Goal: Transaction & Acquisition: Register for event/course

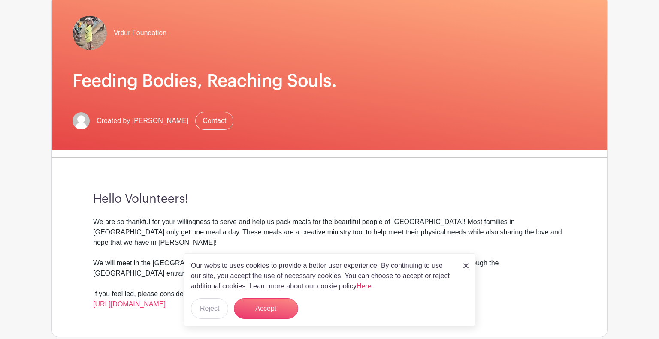
scroll to position [79, 0]
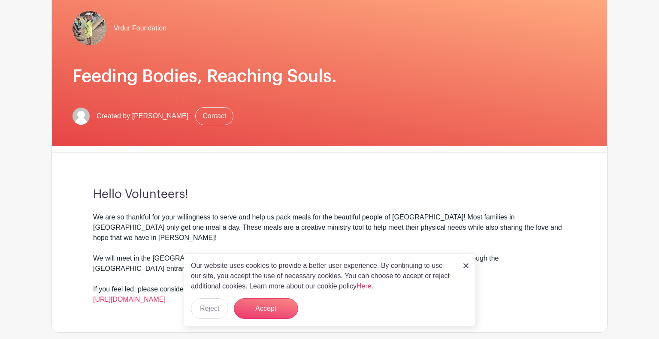
click at [469, 263] on div "Our website uses cookies to provide a better user experience. By continuing to …" at bounding box center [330, 290] width 292 height 73
click at [466, 266] on img at bounding box center [465, 265] width 5 height 5
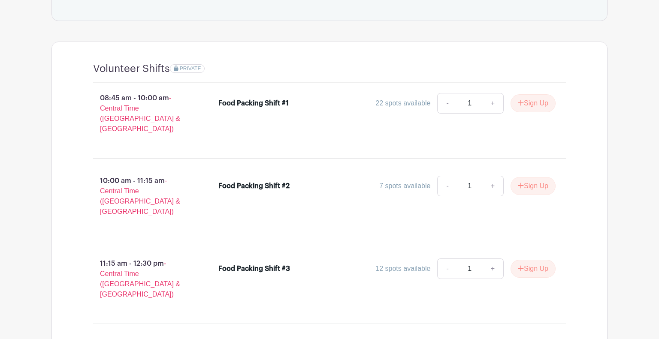
scroll to position [506, 0]
click at [491, 94] on link "+" at bounding box center [492, 104] width 21 height 21
click at [442, 94] on link "-" at bounding box center [447, 104] width 20 height 21
type input "1"
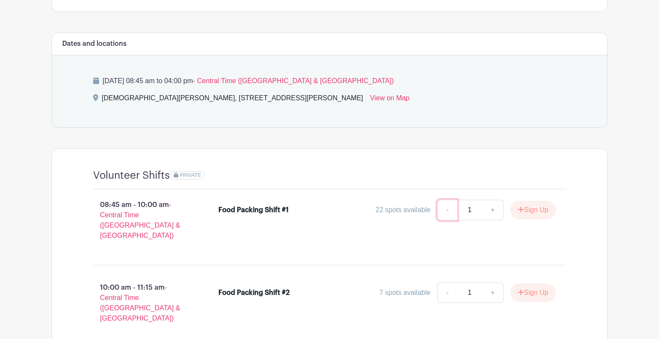
scroll to position [400, 0]
click at [531, 200] on button "Sign Up" at bounding box center [533, 209] width 45 height 18
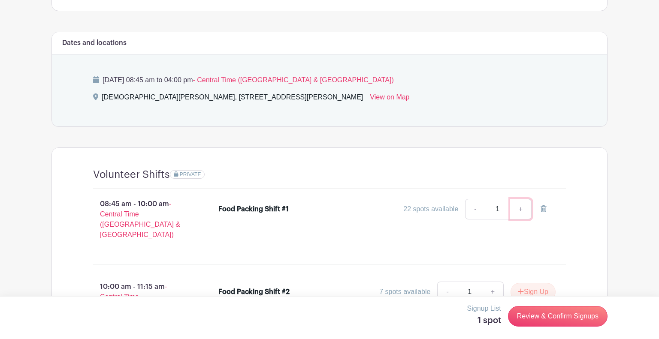
click at [524, 199] on link "+" at bounding box center [520, 209] width 21 height 21
type input "2"
click at [471, 199] on link "-" at bounding box center [475, 209] width 20 height 21
type input "1"
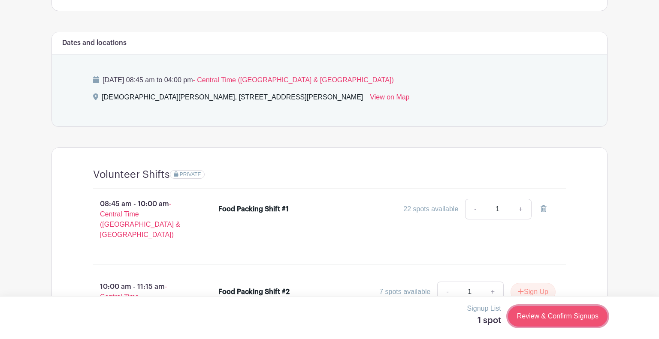
click at [527, 319] on link "Review & Confirm Signups" at bounding box center [558, 316] width 100 height 21
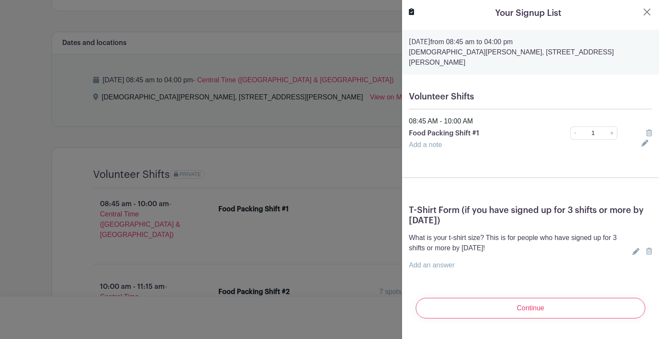
click at [443, 262] on link "Add an answer" at bounding box center [432, 265] width 46 height 7
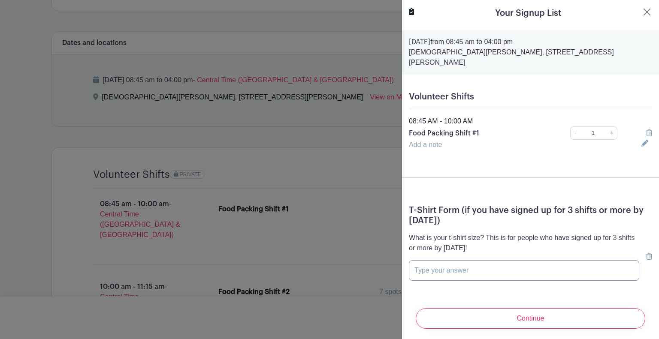
click at [549, 260] on input "text" at bounding box center [524, 270] width 230 height 21
click at [646, 253] on icon at bounding box center [649, 256] width 6 height 7
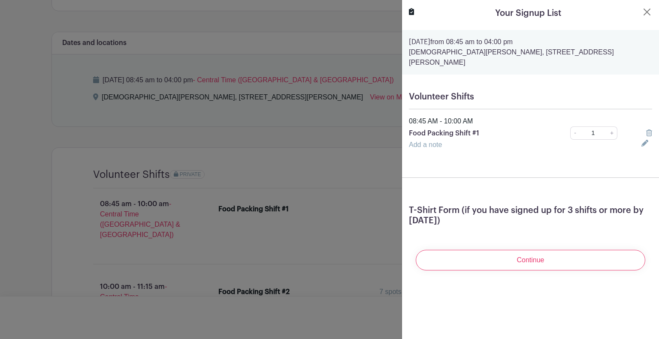
click at [642, 140] on div at bounding box center [646, 145] width 21 height 10
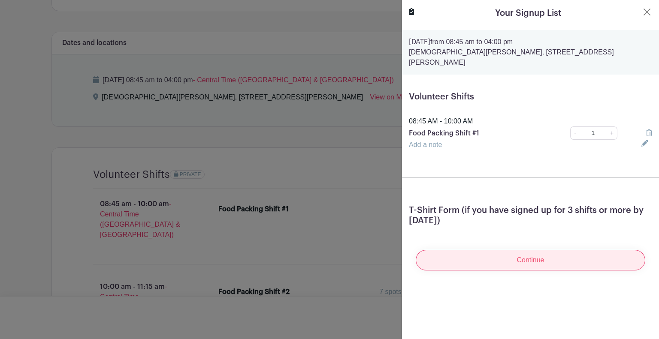
click at [536, 250] on input "Continue" at bounding box center [531, 260] width 230 height 21
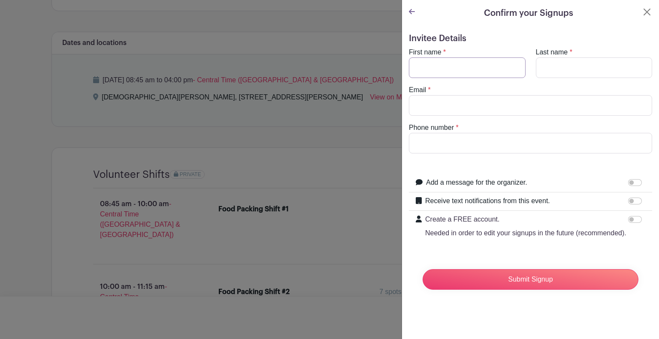
click at [487, 60] on input "First name" at bounding box center [467, 68] width 117 height 21
click at [466, 70] on input "First name" at bounding box center [467, 68] width 117 height 21
click at [452, 75] on input "First name" at bounding box center [467, 68] width 117 height 21
type input "[PERSON_NAME]"
click at [569, 69] on input "Last name" at bounding box center [594, 68] width 117 height 21
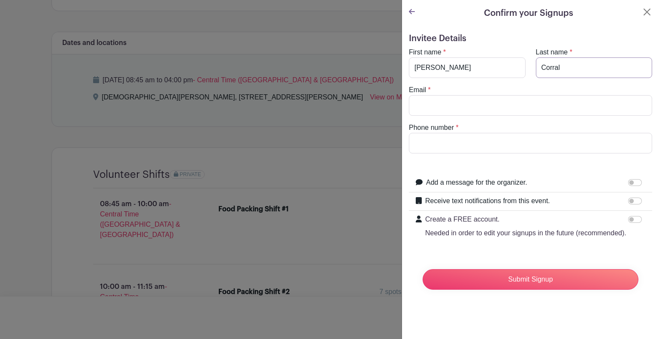
type input "Corral"
click at [542, 108] on input "Email" at bounding box center [530, 105] width 243 height 21
type input "[EMAIL_ADDRESS][DOMAIN_NAME]"
click at [506, 150] on input "Phone number" at bounding box center [530, 143] width 243 height 21
type input "4328805617"
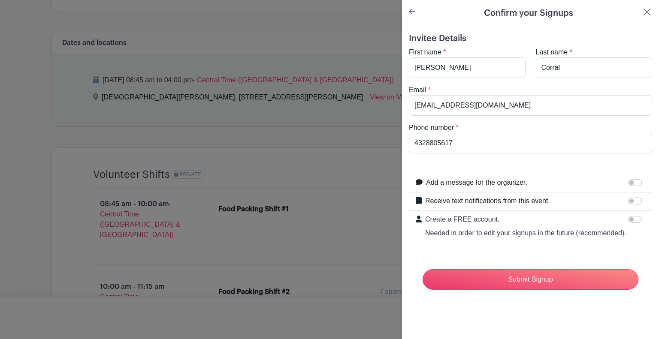
click at [634, 202] on input "Receive text notifications from this event." at bounding box center [635, 201] width 14 height 7
checkbox input "true"
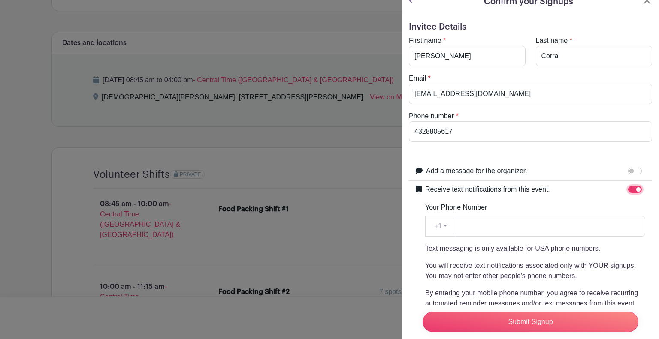
scroll to position [17, 0]
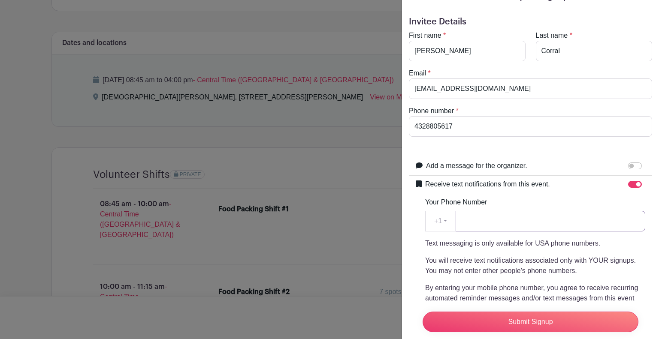
click at [584, 227] on input "Your Phone Number" at bounding box center [551, 221] width 190 height 21
type input "4328805617"
click at [549, 162] on div "Add a message for the organizer." at bounding box center [535, 166] width 219 height 11
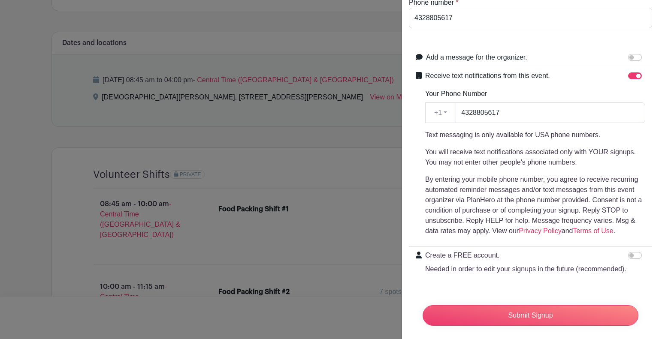
scroll to position [126, 0]
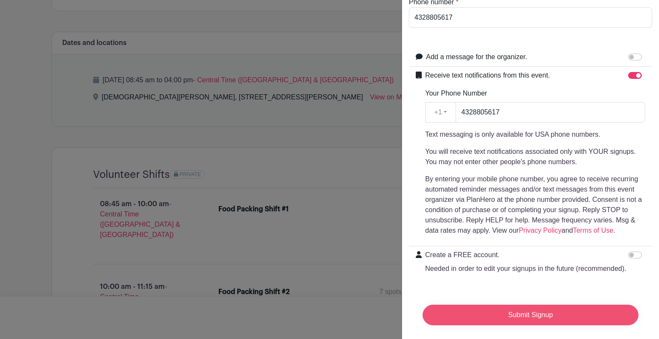
click at [517, 314] on input "Submit Signup" at bounding box center [531, 315] width 216 height 21
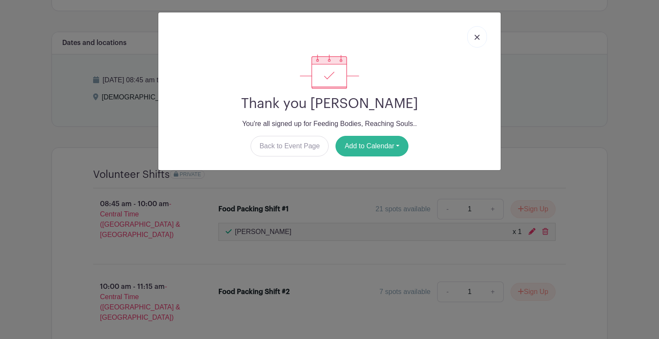
click at [367, 147] on button "Add to Calendar" at bounding box center [372, 146] width 73 height 21
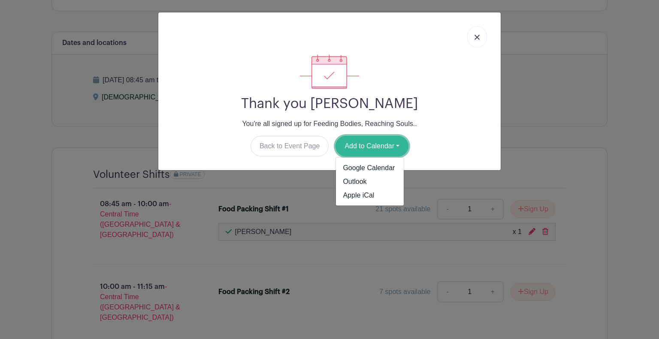
click at [367, 147] on button "Add to Calendar" at bounding box center [372, 146] width 73 height 21
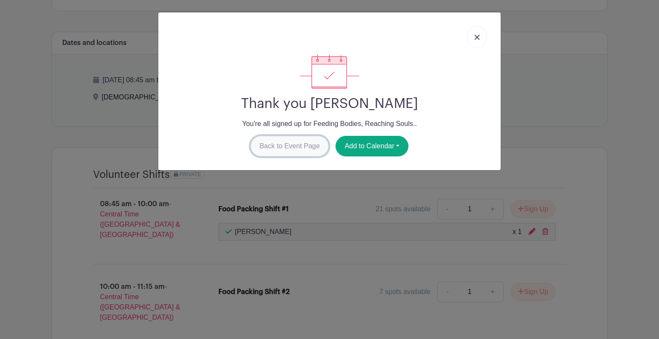
click at [303, 150] on link "Back to Event Page" at bounding box center [290, 146] width 79 height 21
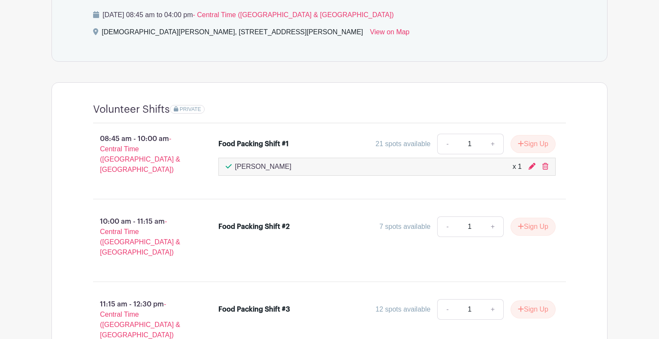
scroll to position [468, 0]
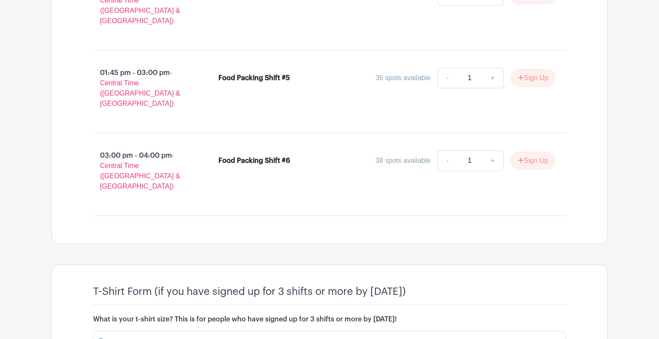
scroll to position [880, 0]
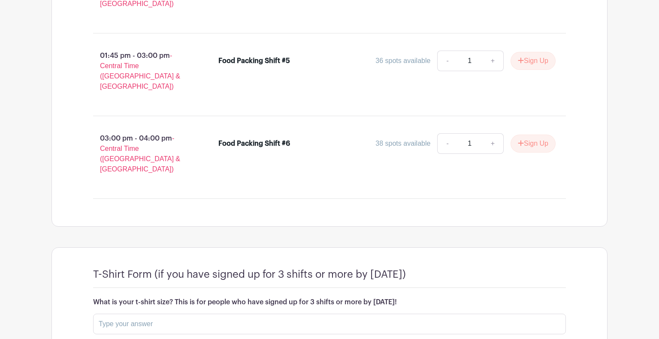
click at [282, 248] on div "T-Shirt Form (if you have signed up for 3 shifts or more by [DATE]) What is you…" at bounding box center [330, 307] width 514 height 118
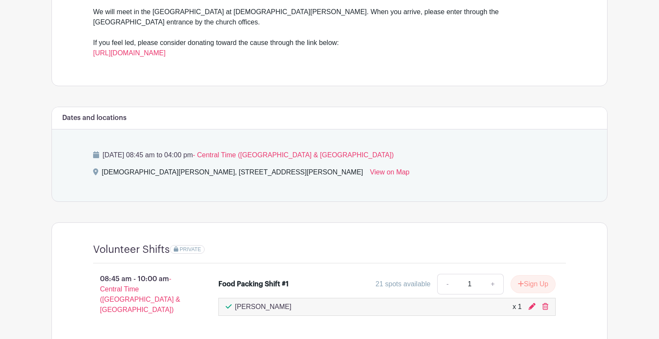
scroll to position [326, 0]
click at [267, 177] on div "[DATE] 08:45 am to 04:00 pm - Central Time ([GEOGRAPHIC_DATA] & [GEOGRAPHIC_DAT…" at bounding box center [330, 165] width 514 height 72
drag, startPoint x: 256, startPoint y: 193, endPoint x: 269, endPoint y: 193, distance: 12.5
